Goal: Task Accomplishment & Management: Manage account settings

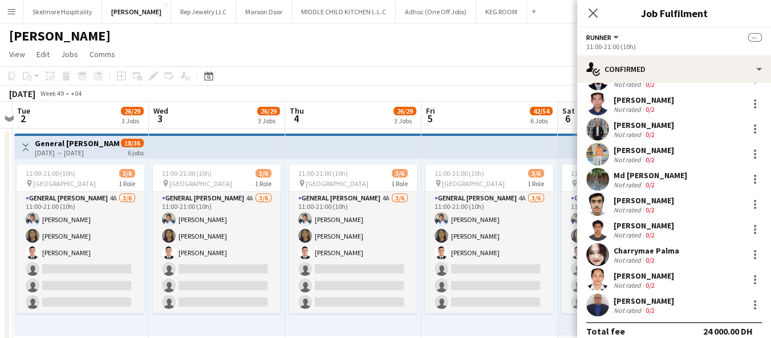
scroll to position [310, 0]
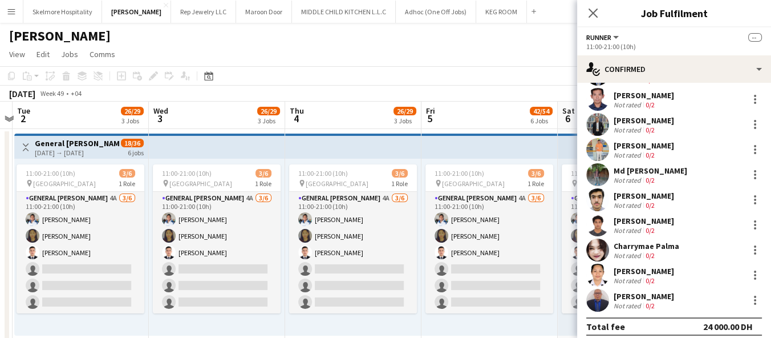
click at [240, 79] on app-toolbar "Copy Paste Paste Ctrl+V Paste with crew Ctrl+Shift+V Paste linked Job [GEOGRAPH…" at bounding box center [385, 75] width 771 height 19
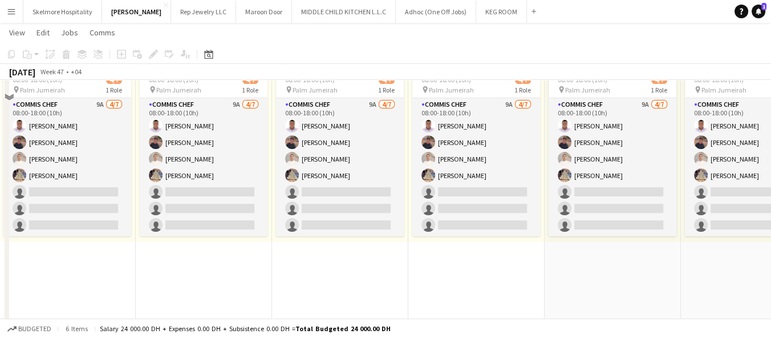
scroll to position [318, 0]
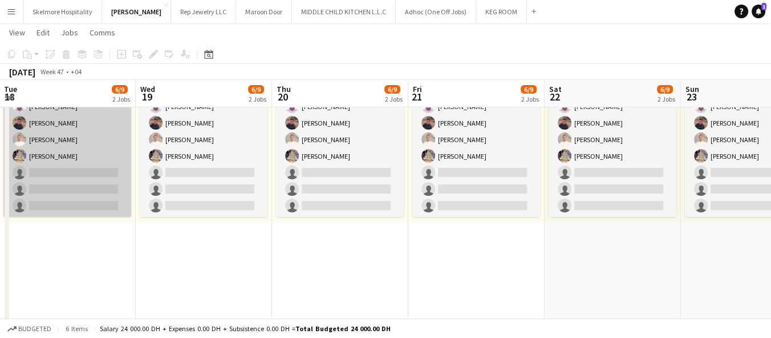
click at [68, 190] on app-card-role "Commis Chef 9A [DATE] 08:00-18:00 (10h) [PERSON_NAME] Echebe [PERSON_NAME] [PER…" at bounding box center [67, 148] width 128 height 138
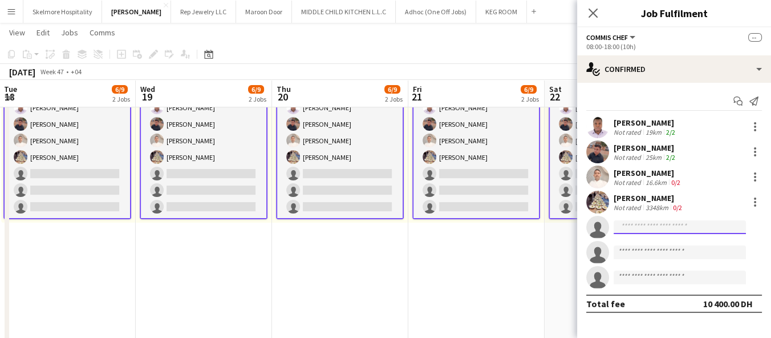
click at [476, 229] on input at bounding box center [680, 227] width 132 height 14
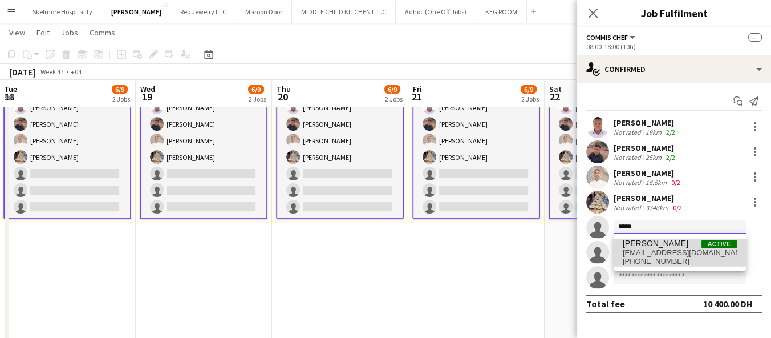
type input "*****"
click at [476, 254] on span "[EMAIL_ADDRESS][DOMAIN_NAME]" at bounding box center [680, 252] width 114 height 9
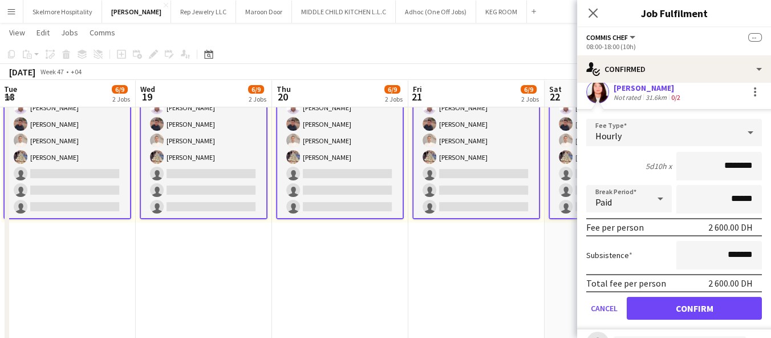
scroll to position [140, 0]
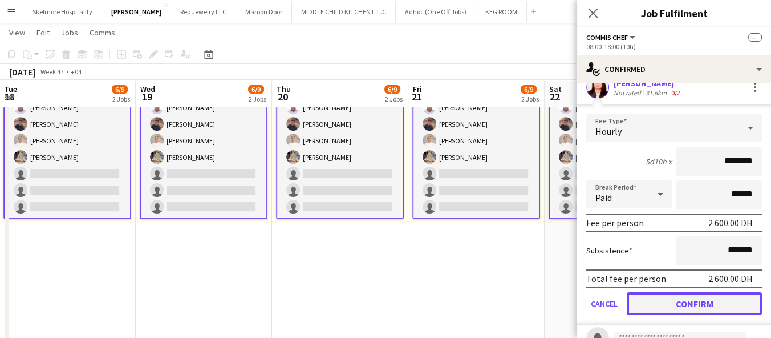
click at [476, 310] on button "Confirm" at bounding box center [694, 303] width 135 height 23
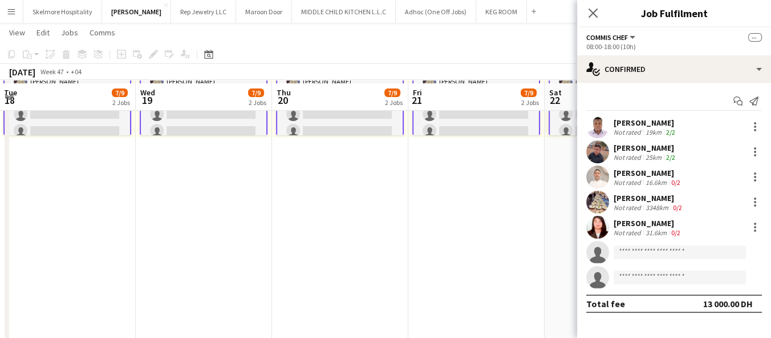
scroll to position [408, 0]
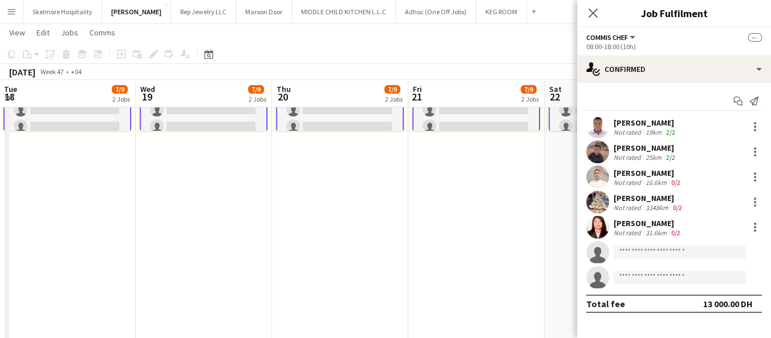
click at [476, 270] on app-date-cell "08:00-18:00 (10h) 2/2 pin Palm Jumeirah 1 Role General [PERSON_NAME] [DATE] 08:…" at bounding box center [476, 341] width 136 height 1243
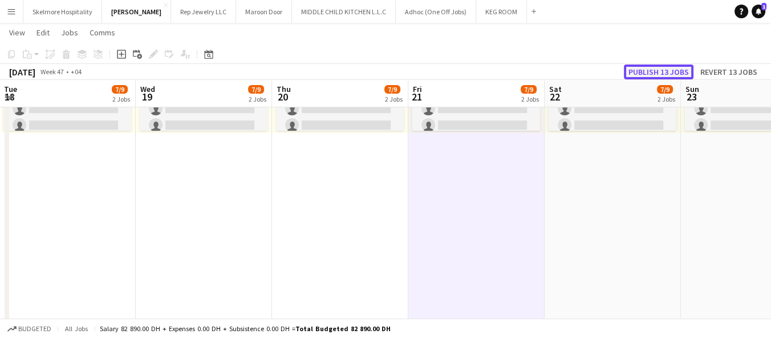
click at [476, 74] on button "Publish 13 jobs" at bounding box center [659, 71] width 70 height 15
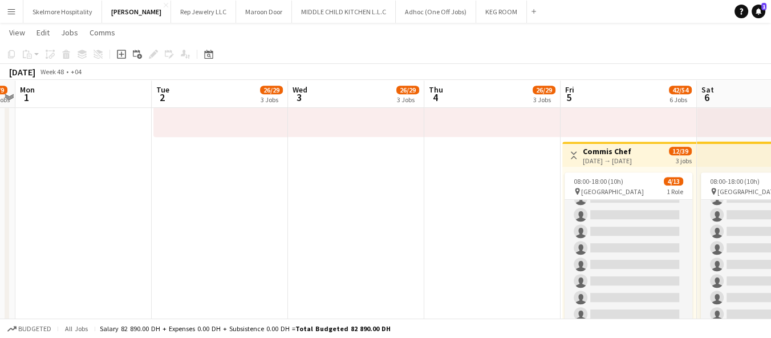
scroll to position [0, 0]
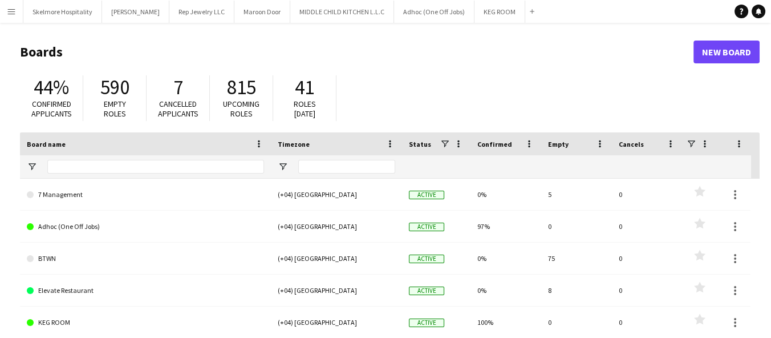
click at [17, 9] on button "Menu" at bounding box center [11, 11] width 23 height 23
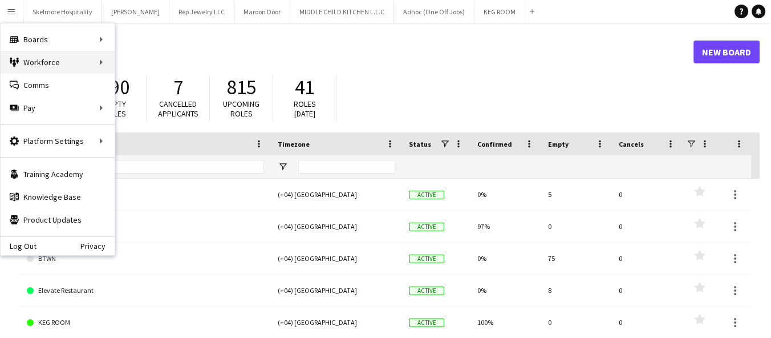
click at [56, 63] on div "Workforce Workforce" at bounding box center [58, 62] width 114 height 23
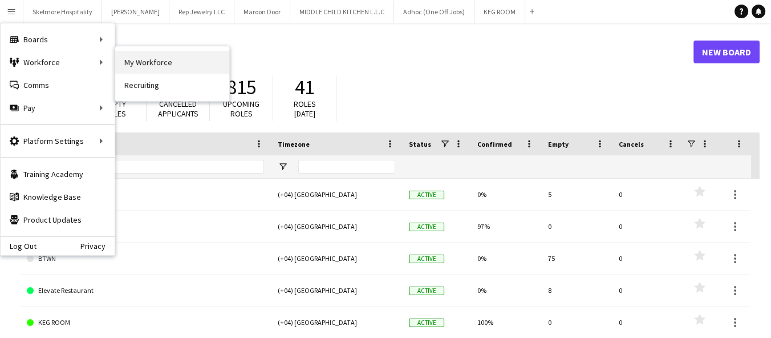
click at [145, 64] on link "My Workforce" at bounding box center [172, 62] width 114 height 23
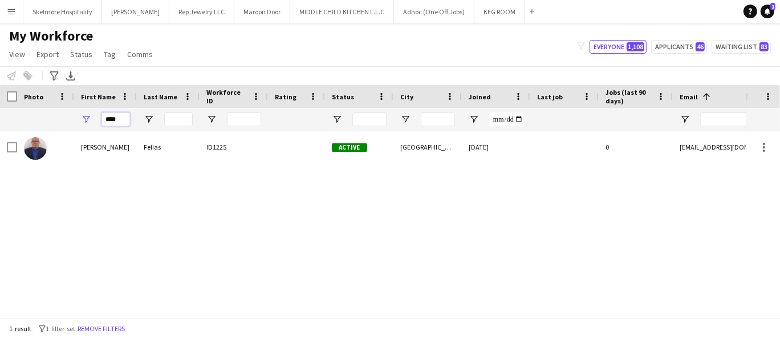
click at [111, 116] on input "****" at bounding box center [116, 119] width 29 height 14
click at [110, 117] on input "****" at bounding box center [116, 119] width 29 height 14
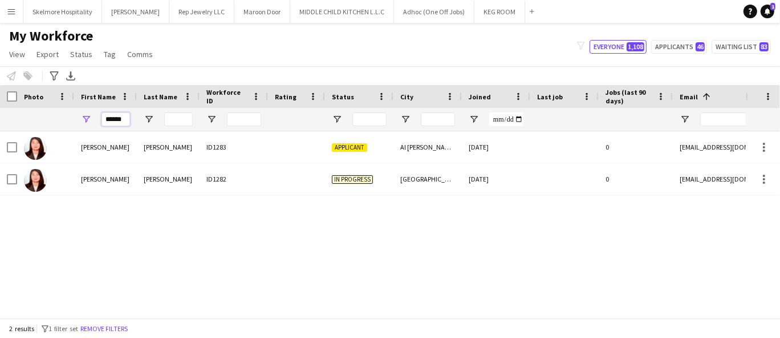
type input "******"
click at [354, 159] on div "Applicant" at bounding box center [359, 146] width 68 height 31
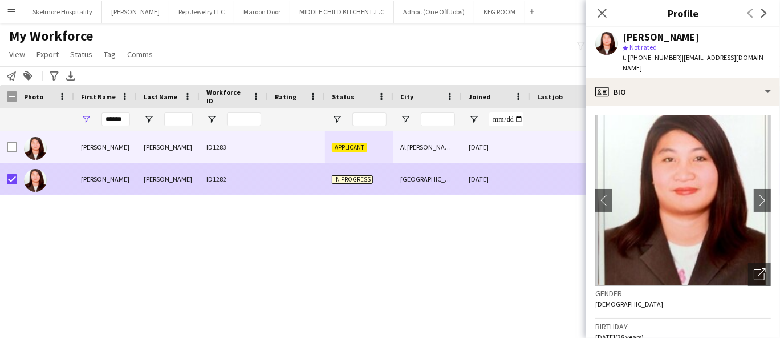
click at [422, 275] on div "dianne javier ID1283 Applicant Al Nahda Sharjah 03-10-2025 0 diannekristine_08@…" at bounding box center [373, 219] width 746 height 177
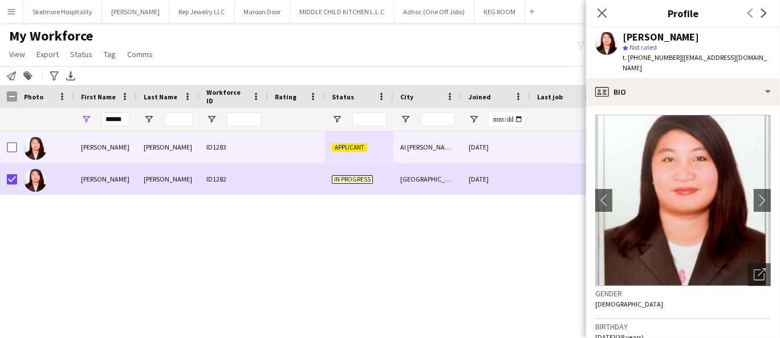
click at [601, 17] on icon "Close pop-in" at bounding box center [602, 13] width 9 height 9
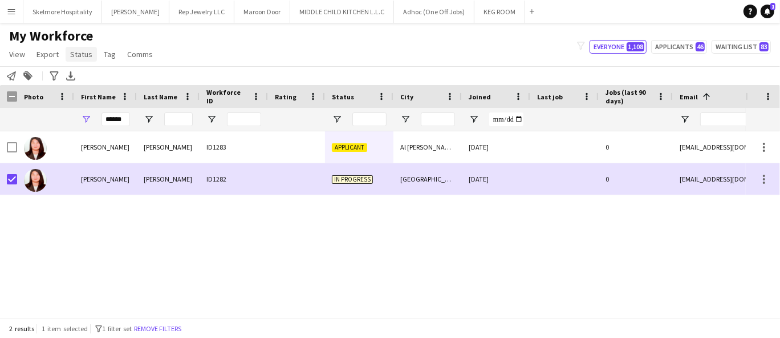
click at [80, 52] on span "Status" at bounding box center [81, 54] width 22 height 10
click at [123, 86] on link "Edit" at bounding box center [106, 79] width 80 height 24
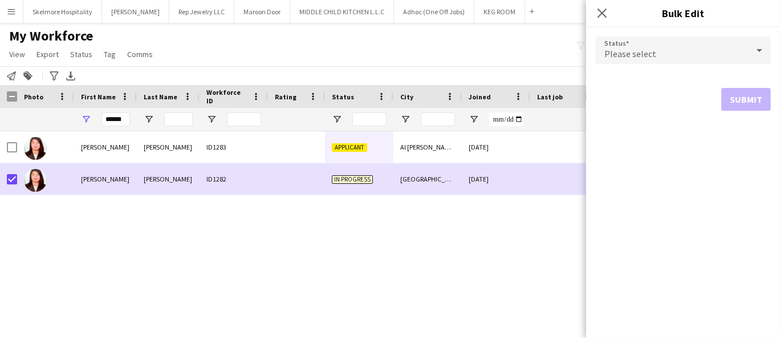
click at [725, 55] on div "Please select" at bounding box center [671, 49] width 153 height 27
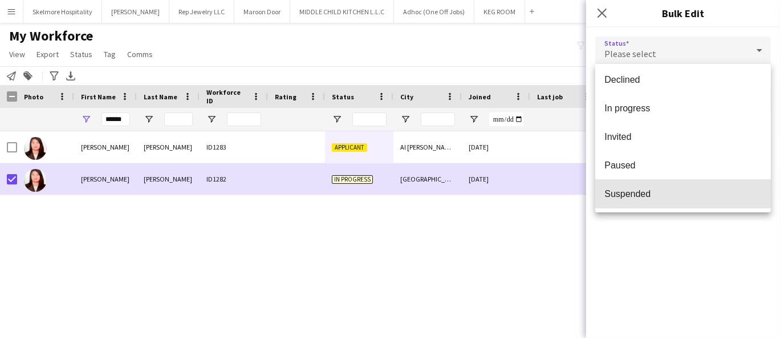
scroll to position [117, 0]
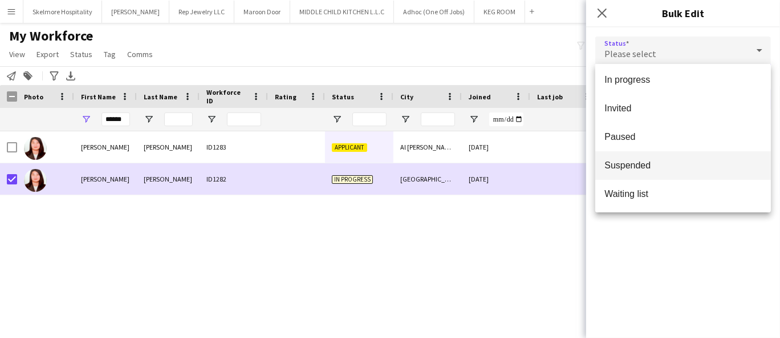
click at [680, 165] on span "Suspended" at bounding box center [683, 165] width 157 height 11
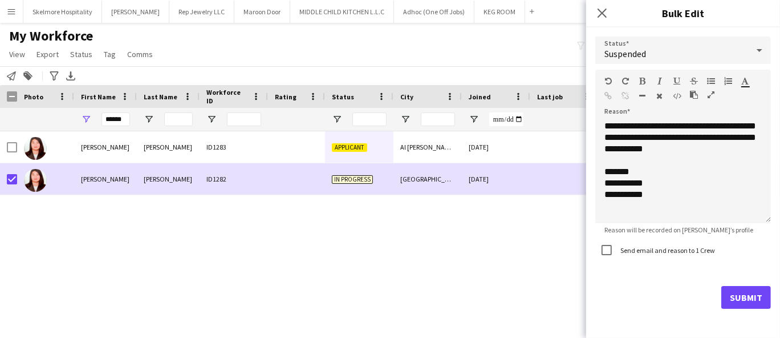
click at [754, 296] on button "Submit" at bounding box center [746, 297] width 50 height 23
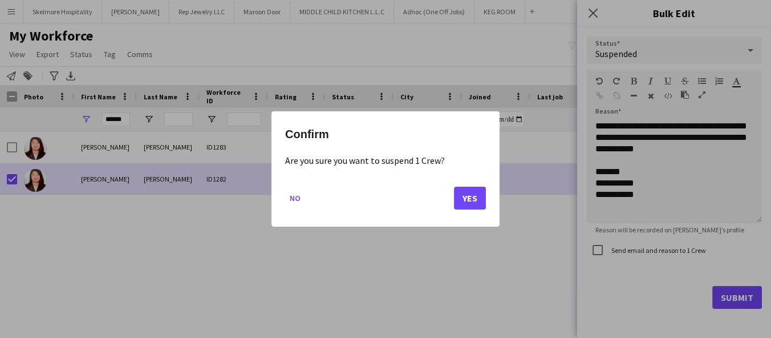
click at [474, 204] on button "Yes" at bounding box center [470, 197] width 32 height 23
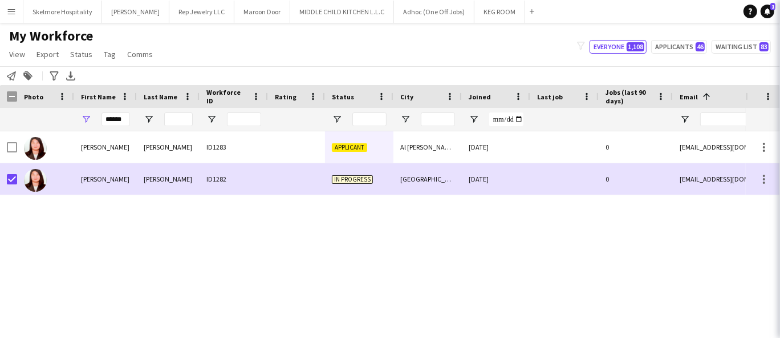
click at [471, 265] on div "dianne javier ID1283 Applicant Al Nahda Sharjah 03-10-2025 0 diannekristine_08@…" at bounding box center [373, 219] width 746 height 177
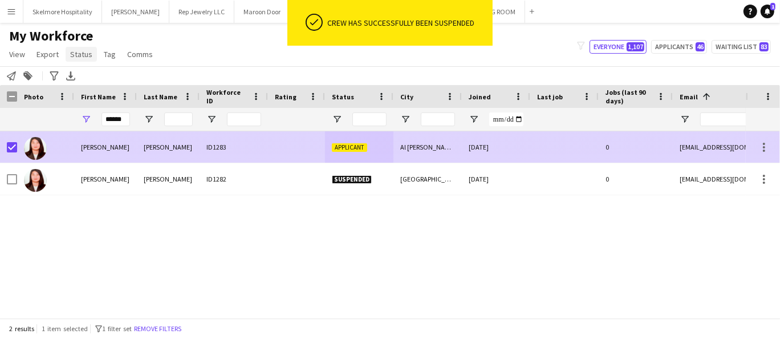
click at [78, 60] on link "Status" at bounding box center [81, 54] width 31 height 15
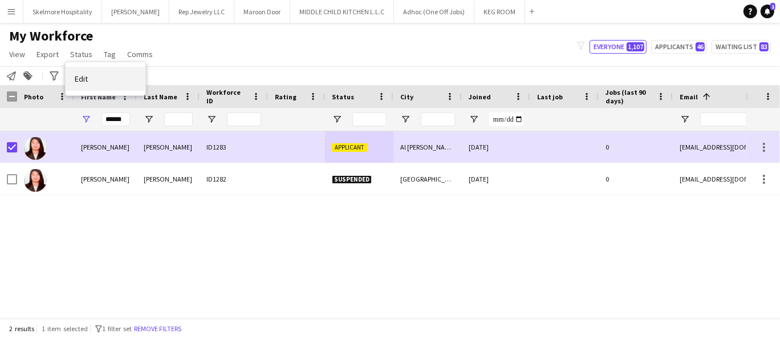
click at [107, 78] on link "Edit" at bounding box center [106, 79] width 80 height 24
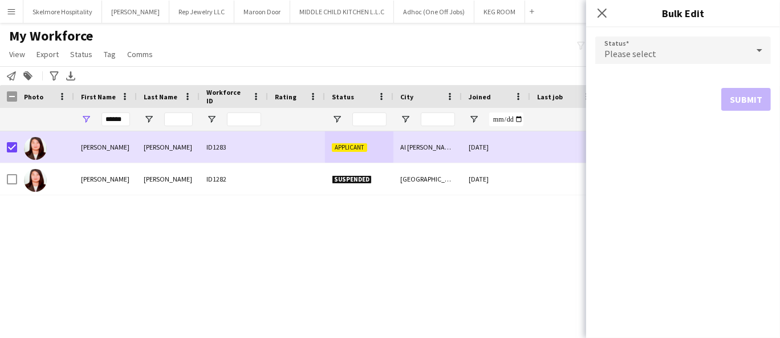
click at [697, 54] on div "Please select" at bounding box center [671, 49] width 153 height 27
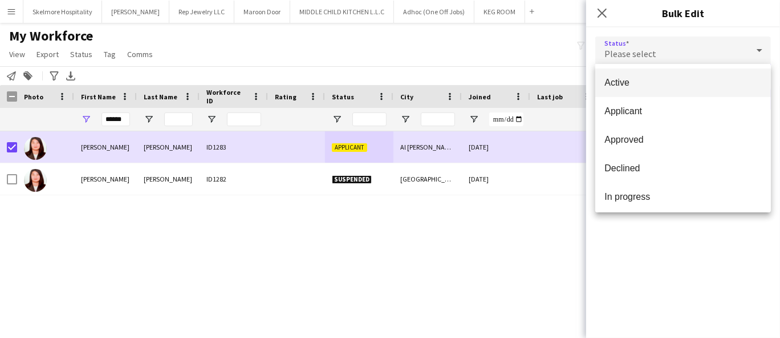
click at [647, 86] on span "Active" at bounding box center [683, 82] width 157 height 11
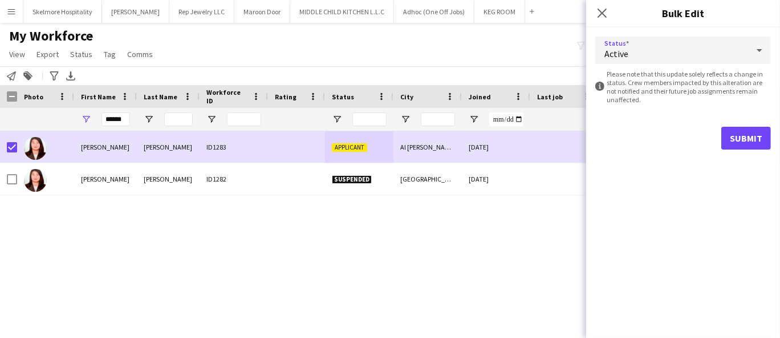
click at [742, 137] on button "Submit" at bounding box center [746, 138] width 50 height 23
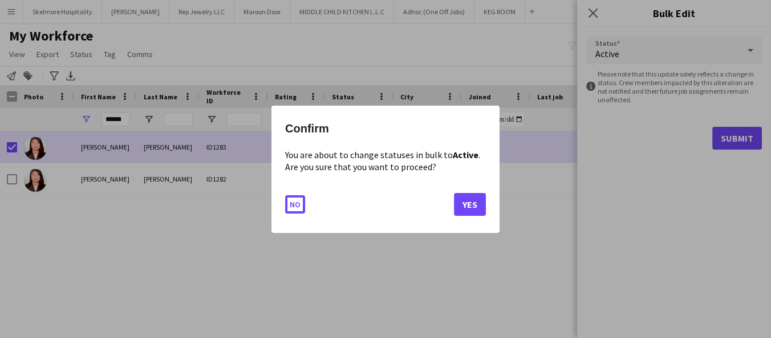
click at [465, 213] on button "Yes" at bounding box center [470, 203] width 32 height 23
